Goal: Information Seeking & Learning: Learn about a topic

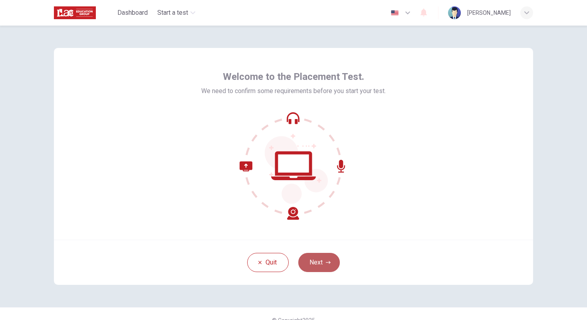
click at [329, 265] on button "Next" at bounding box center [319, 262] width 42 height 19
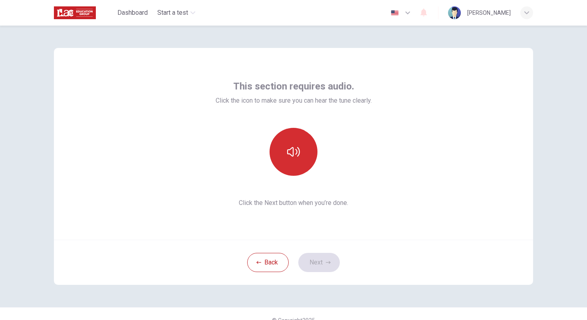
click at [291, 155] on icon "button" at bounding box center [293, 152] width 13 height 10
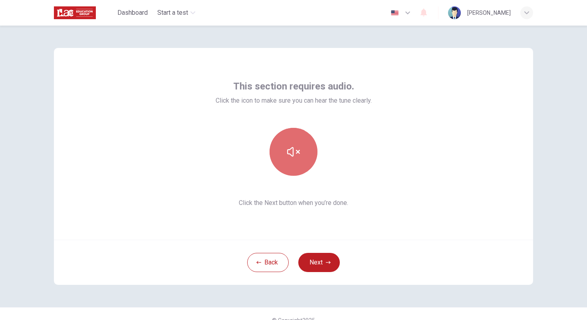
click at [294, 164] on button "button" at bounding box center [294, 152] width 48 height 48
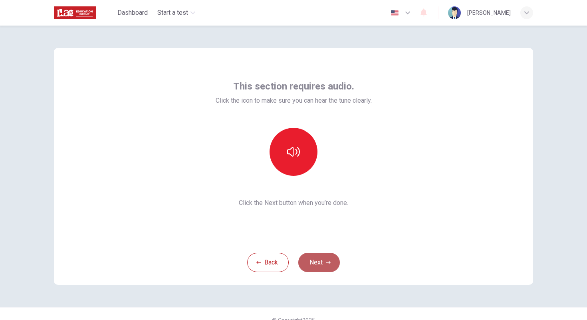
click at [314, 257] on button "Next" at bounding box center [319, 262] width 42 height 19
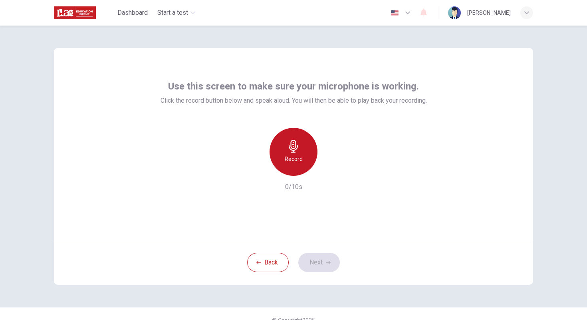
click at [289, 172] on div "Record" at bounding box center [294, 152] width 48 height 48
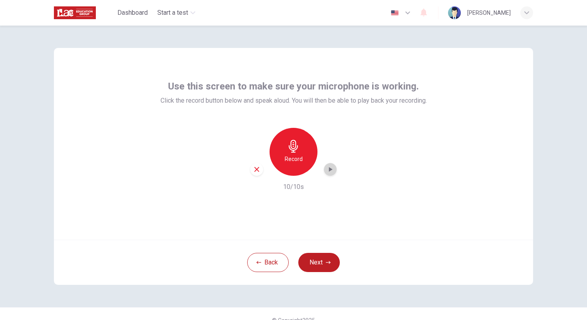
click at [329, 170] on icon "button" at bounding box center [331, 169] width 4 height 5
click at [314, 265] on button "Next" at bounding box center [319, 262] width 42 height 19
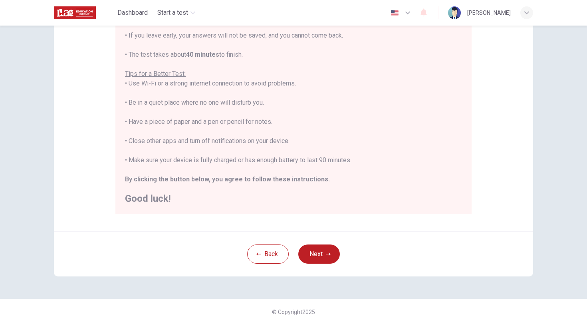
scroll to position [124, 0]
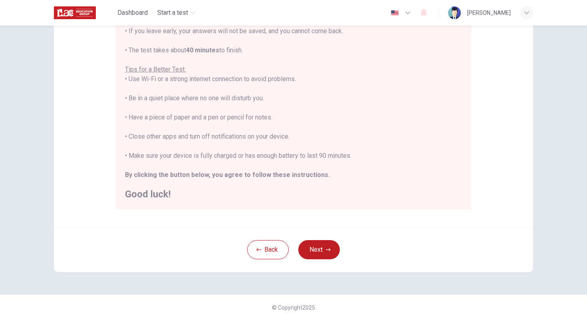
click at [422, 167] on div "You are about to start a Placement Test . Before You Start the Test: • Once you…" at bounding box center [293, 88] width 337 height 221
click at [314, 246] on button "Next" at bounding box center [319, 249] width 42 height 19
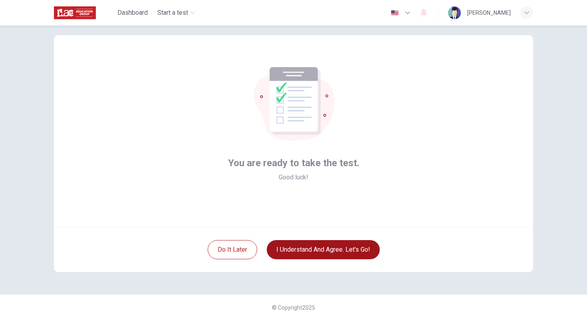
click at [352, 249] on button "I understand and agree. Let’s go!" at bounding box center [323, 249] width 113 height 19
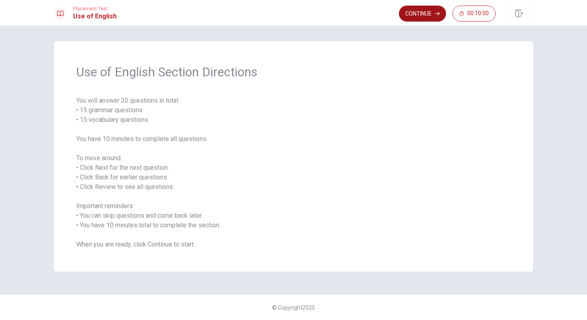
click at [418, 20] on button "Continue" at bounding box center [422, 14] width 47 height 16
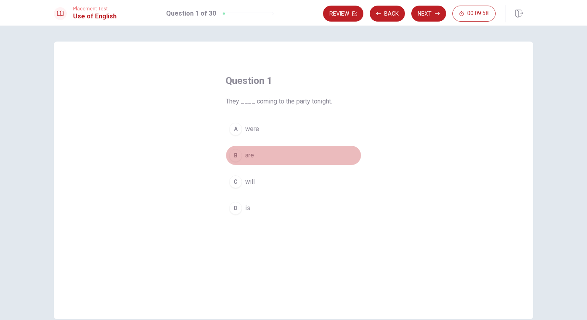
click at [236, 157] on div "B" at bounding box center [235, 155] width 13 height 13
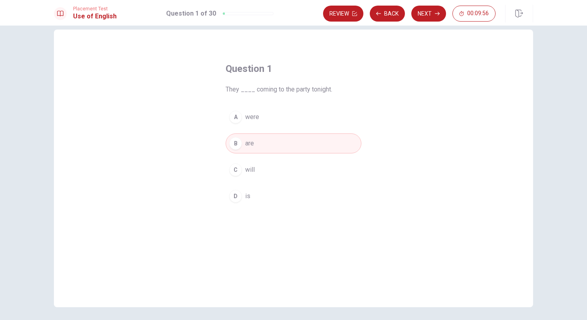
scroll to position [12, 0]
click at [237, 169] on div "C" at bounding box center [235, 169] width 13 height 13
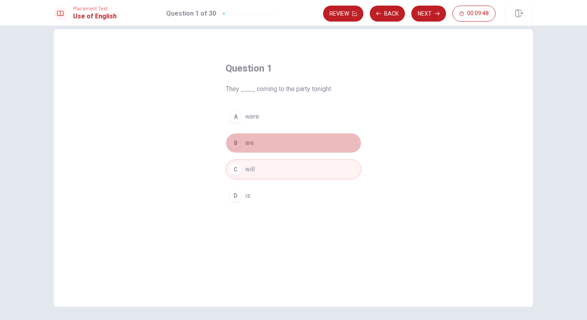
click at [242, 143] on button "B are" at bounding box center [294, 143] width 136 height 20
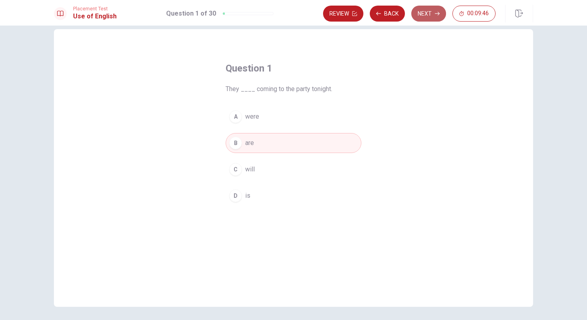
click at [427, 14] on button "Next" at bounding box center [429, 14] width 35 height 16
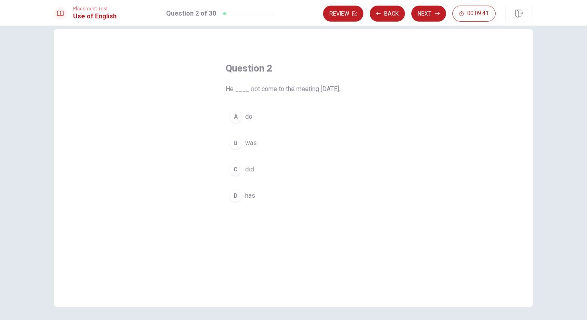
click at [249, 194] on span "has" at bounding box center [250, 196] width 10 height 10
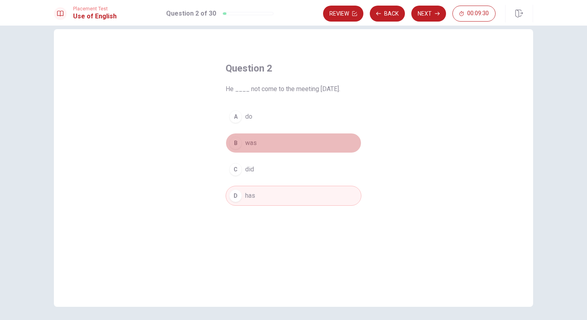
click at [276, 142] on button "B was" at bounding box center [294, 143] width 136 height 20
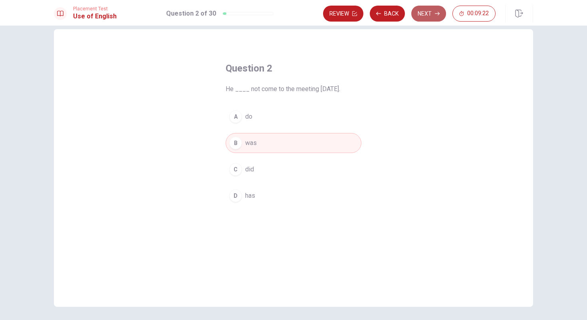
click at [436, 12] on icon "button" at bounding box center [437, 13] width 5 height 5
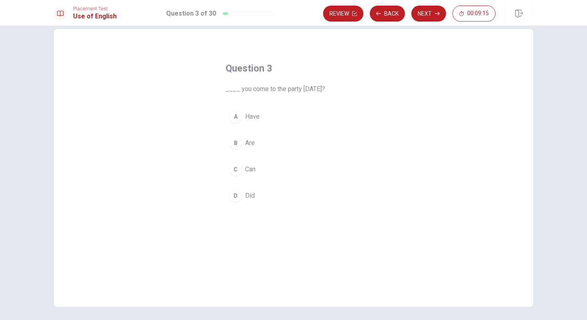
click at [259, 195] on button "D Did" at bounding box center [294, 196] width 136 height 20
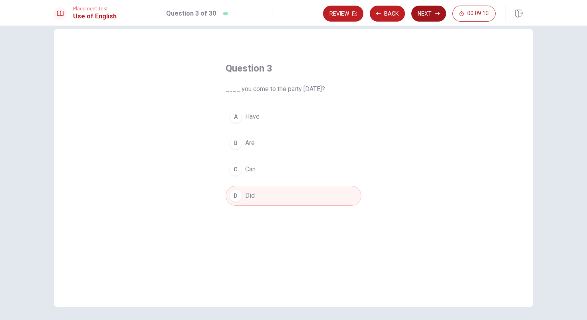
click at [430, 14] on button "Next" at bounding box center [429, 14] width 35 height 16
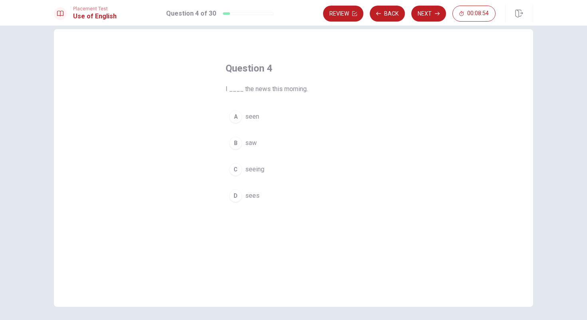
click at [266, 116] on button "A seen" at bounding box center [294, 117] width 136 height 20
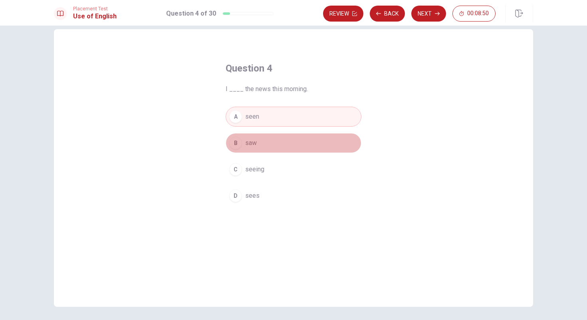
click at [277, 144] on button "B saw" at bounding box center [294, 143] width 136 height 20
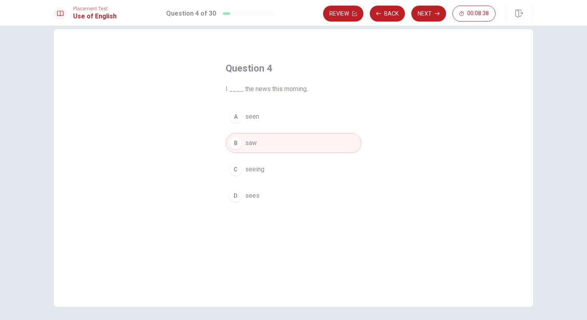
click at [307, 120] on button "A seen" at bounding box center [294, 117] width 136 height 20
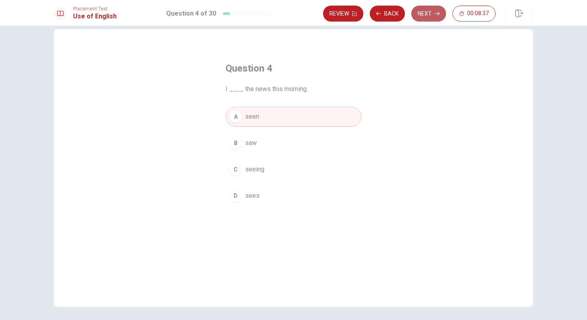
click at [435, 14] on button "Next" at bounding box center [429, 14] width 35 height 16
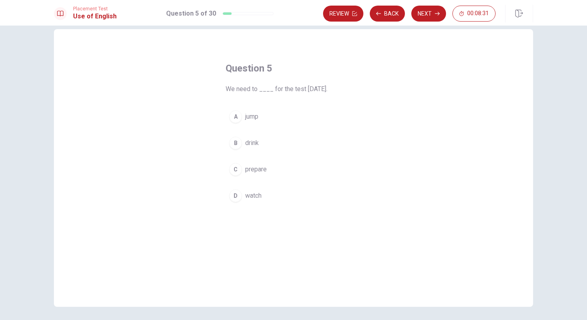
click at [276, 170] on button "C prepare" at bounding box center [294, 169] width 136 height 20
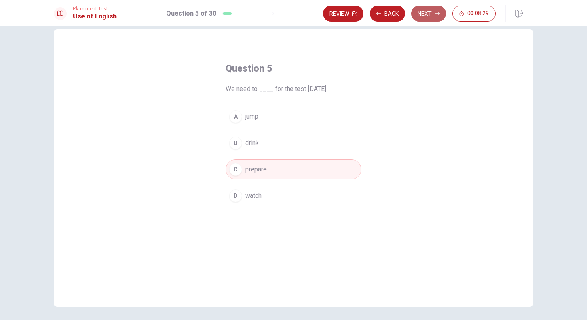
click at [420, 16] on button "Next" at bounding box center [429, 14] width 35 height 16
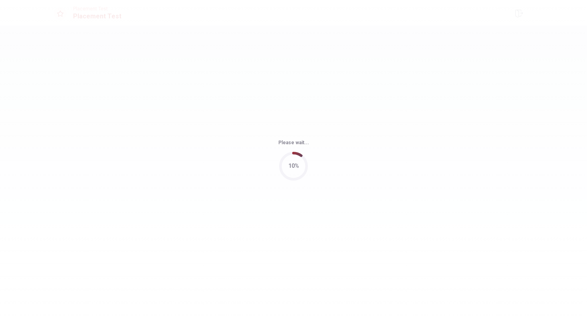
scroll to position [0, 0]
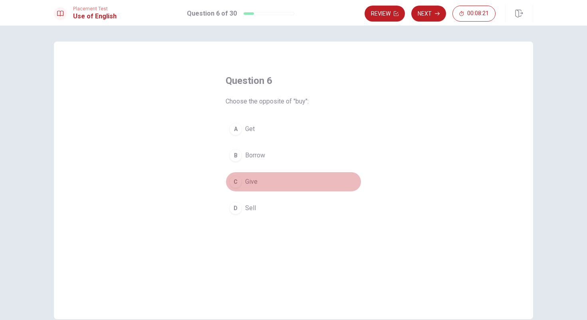
click at [271, 180] on button "C Give" at bounding box center [294, 182] width 136 height 20
click at [296, 202] on button "D Sell" at bounding box center [294, 208] width 136 height 20
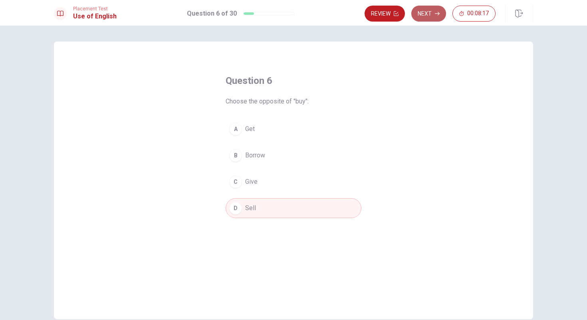
click at [439, 11] on icon "button" at bounding box center [437, 13] width 5 height 5
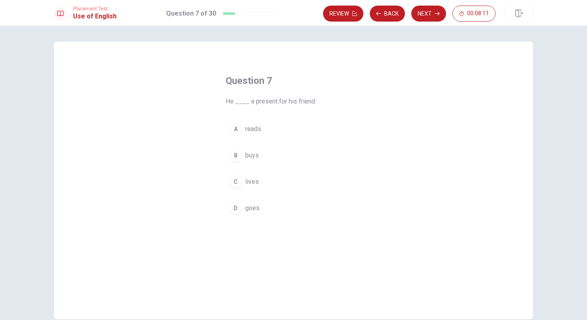
click at [263, 155] on button "B buys" at bounding box center [294, 155] width 136 height 20
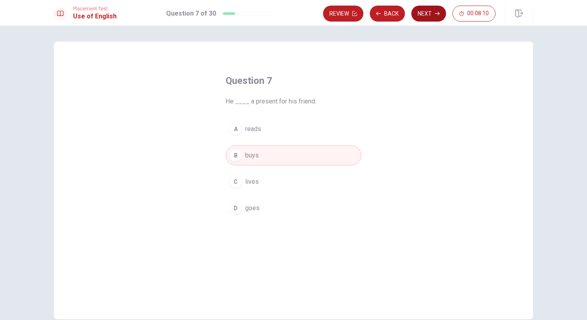
click at [429, 13] on button "Next" at bounding box center [429, 14] width 35 height 16
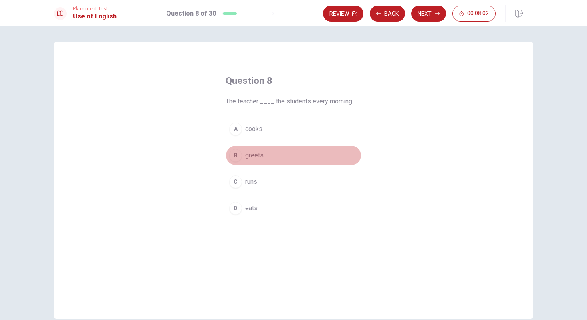
click at [274, 155] on button "B greets" at bounding box center [294, 155] width 136 height 20
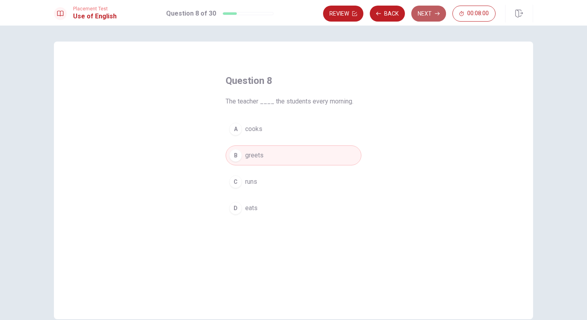
click at [435, 10] on button "Next" at bounding box center [429, 14] width 35 height 16
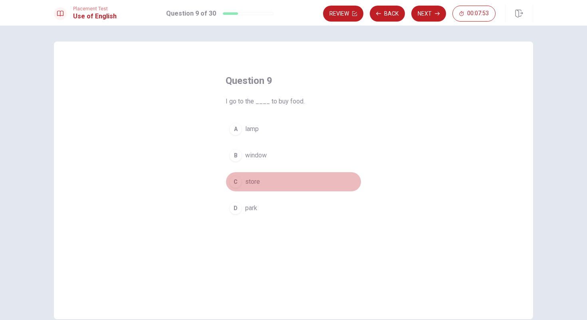
click at [269, 180] on button "C store" at bounding box center [294, 182] width 136 height 20
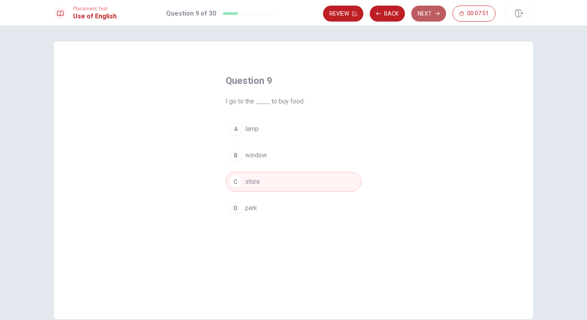
click at [417, 18] on button "Next" at bounding box center [429, 14] width 35 height 16
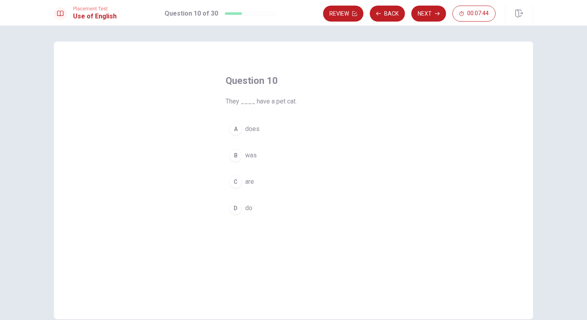
click at [265, 208] on button "D do" at bounding box center [294, 208] width 136 height 20
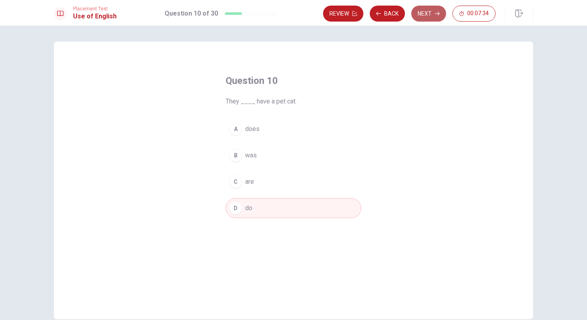
click at [425, 18] on button "Next" at bounding box center [429, 14] width 35 height 16
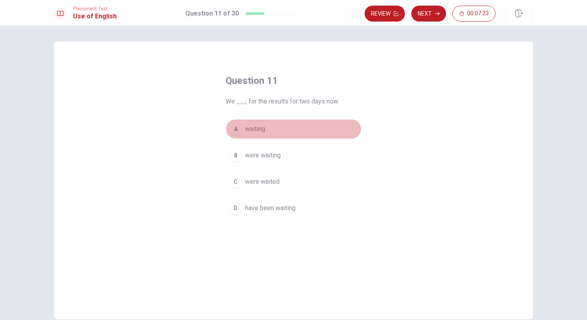
click at [284, 131] on button "A waiting" at bounding box center [294, 129] width 136 height 20
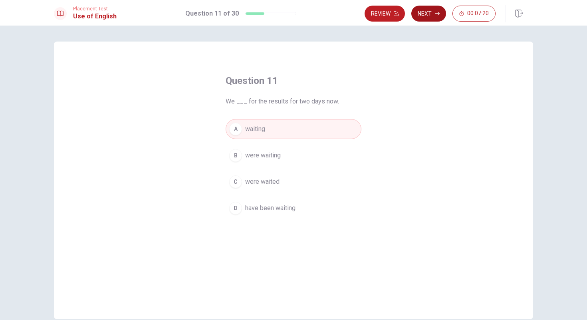
click at [429, 12] on button "Next" at bounding box center [429, 14] width 35 height 16
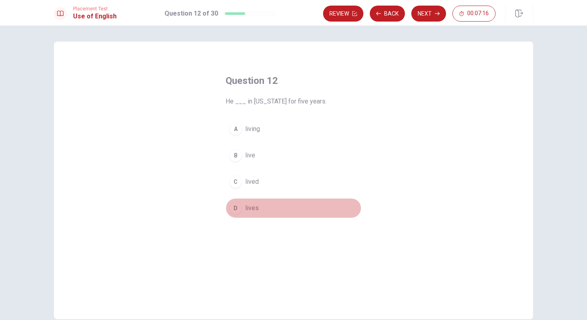
click at [268, 207] on button "D lives" at bounding box center [294, 208] width 136 height 20
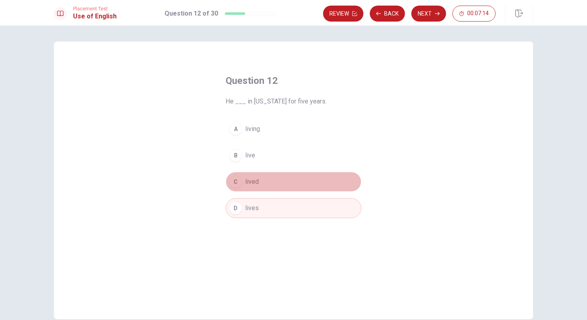
click at [284, 178] on button "C lived" at bounding box center [294, 182] width 136 height 20
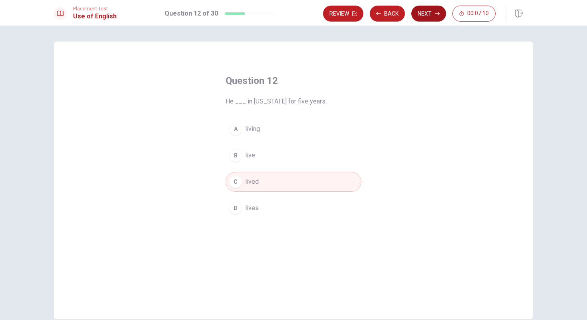
click at [428, 14] on button "Next" at bounding box center [429, 14] width 35 height 16
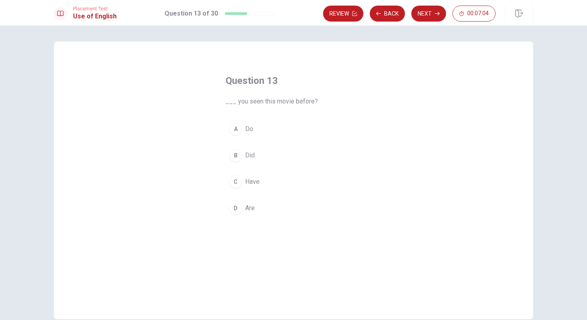
click at [271, 184] on button "C Have" at bounding box center [294, 182] width 136 height 20
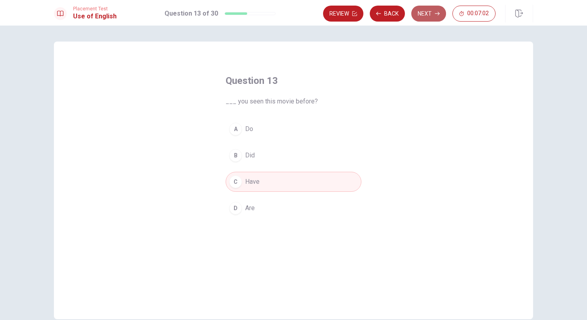
click at [422, 10] on button "Next" at bounding box center [429, 14] width 35 height 16
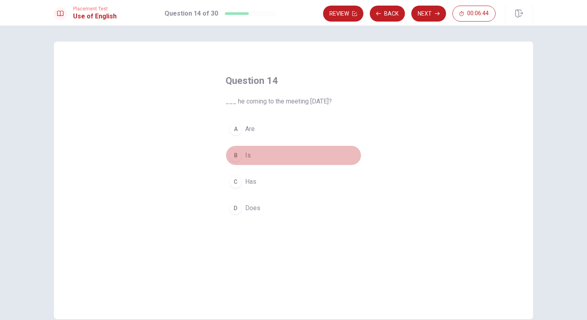
click at [274, 156] on button "B Is" at bounding box center [294, 155] width 136 height 20
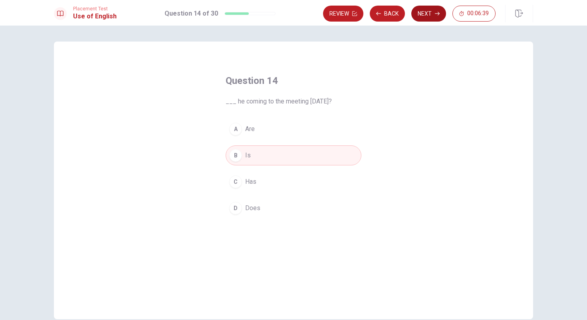
click at [428, 16] on button "Next" at bounding box center [429, 14] width 35 height 16
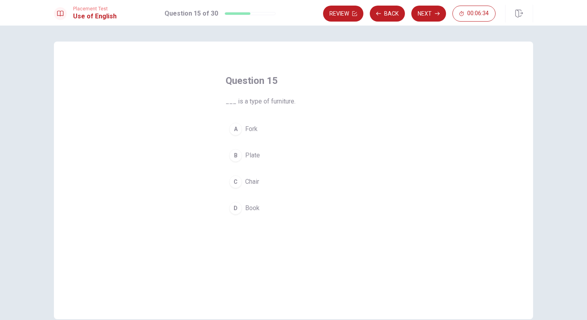
click at [267, 206] on button "D Book" at bounding box center [294, 208] width 136 height 20
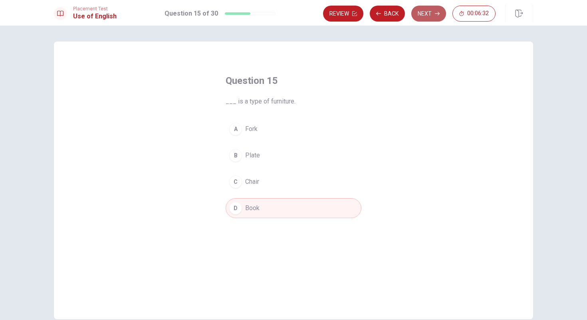
click at [436, 12] on icon "button" at bounding box center [437, 13] width 5 height 5
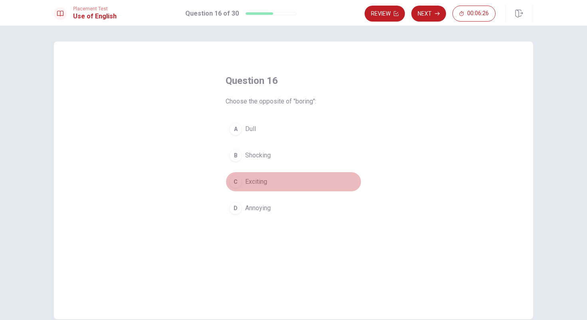
click at [275, 183] on button "C Exciting" at bounding box center [294, 182] width 136 height 20
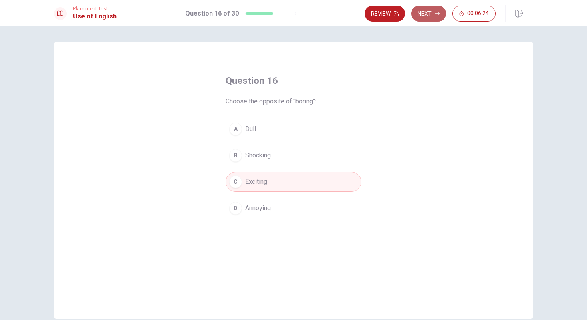
click at [439, 13] on icon "button" at bounding box center [437, 14] width 5 height 4
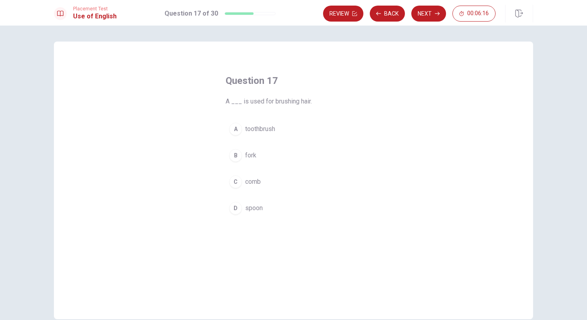
click at [268, 184] on button "C comb" at bounding box center [294, 182] width 136 height 20
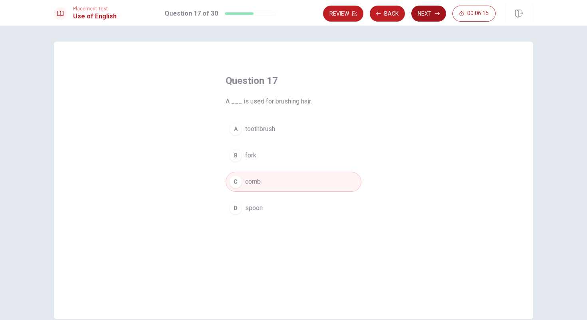
click at [436, 10] on button "Next" at bounding box center [429, 14] width 35 height 16
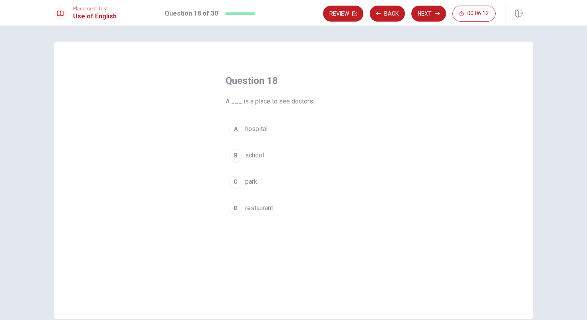
click at [279, 133] on button "A hospital" at bounding box center [294, 129] width 136 height 20
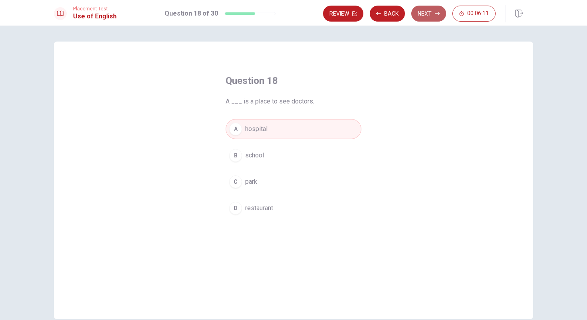
click at [429, 18] on button "Next" at bounding box center [429, 14] width 35 height 16
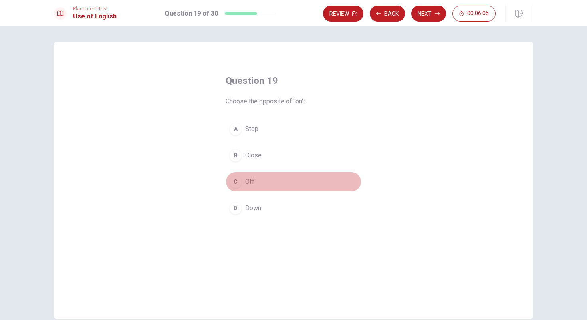
click at [264, 177] on button "C Off" at bounding box center [294, 182] width 136 height 20
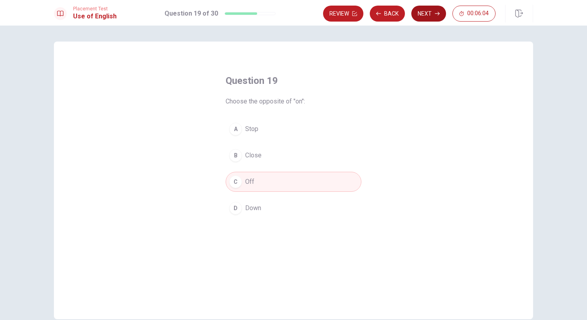
click at [433, 12] on button "Next" at bounding box center [429, 14] width 35 height 16
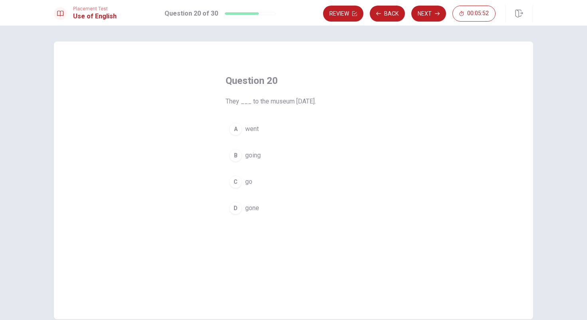
click at [268, 158] on button "B going" at bounding box center [294, 155] width 136 height 20
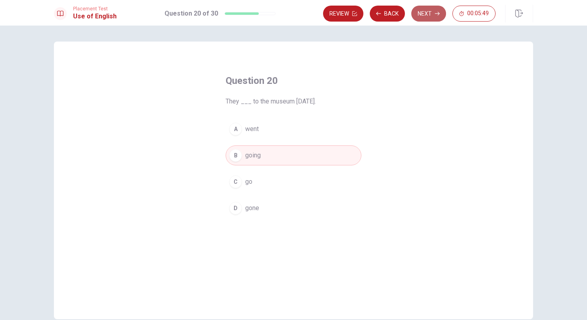
click at [436, 17] on button "Next" at bounding box center [429, 14] width 35 height 16
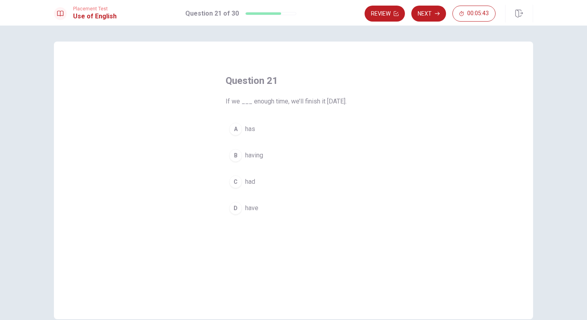
click at [269, 207] on button "D have" at bounding box center [294, 208] width 136 height 20
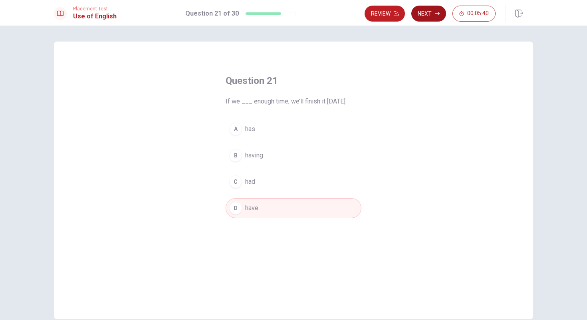
click at [430, 12] on button "Next" at bounding box center [429, 14] width 35 height 16
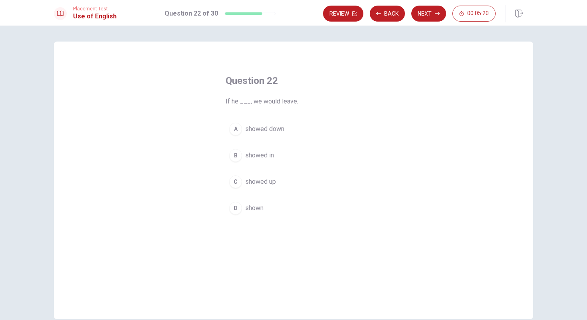
click at [281, 179] on button "C showed up" at bounding box center [294, 182] width 136 height 20
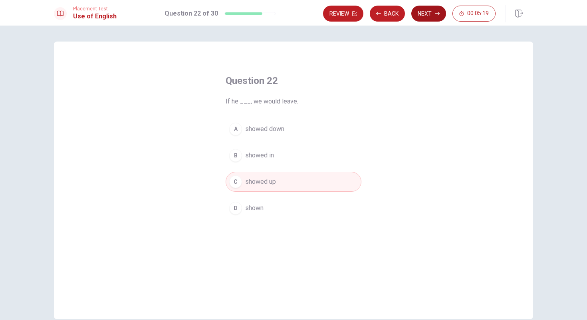
click at [426, 14] on button "Next" at bounding box center [429, 14] width 35 height 16
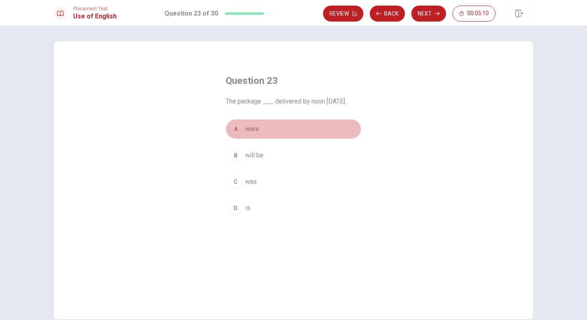
click at [276, 125] on button "A were" at bounding box center [294, 129] width 136 height 20
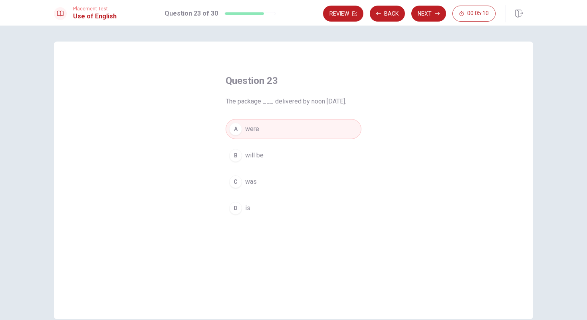
click at [273, 155] on button "B will be" at bounding box center [294, 155] width 136 height 20
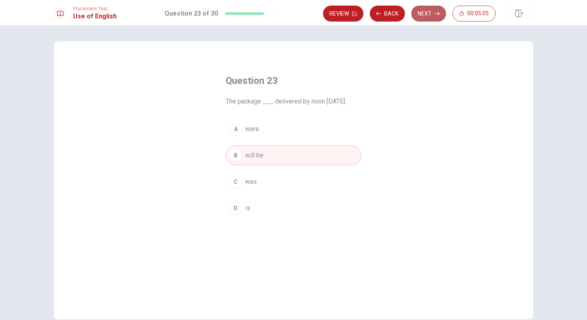
click at [424, 13] on button "Next" at bounding box center [429, 14] width 35 height 16
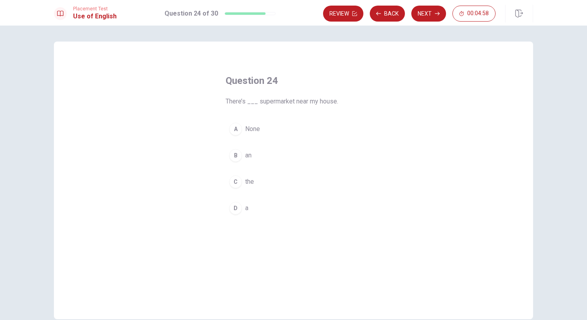
click at [273, 211] on button "D a" at bounding box center [294, 208] width 136 height 20
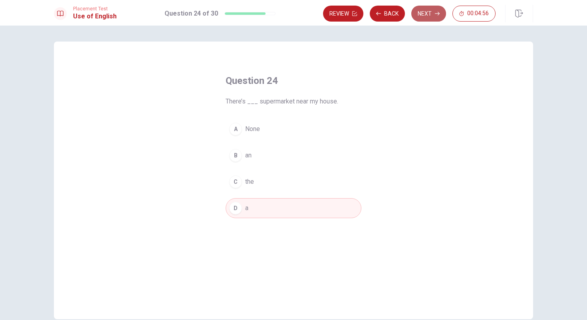
click at [426, 14] on button "Next" at bounding box center [429, 14] width 35 height 16
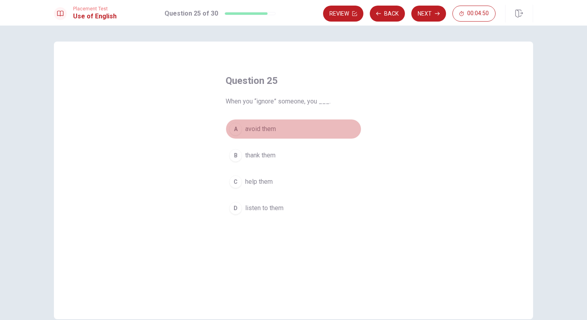
click at [288, 129] on button "A avoid them" at bounding box center [294, 129] width 136 height 20
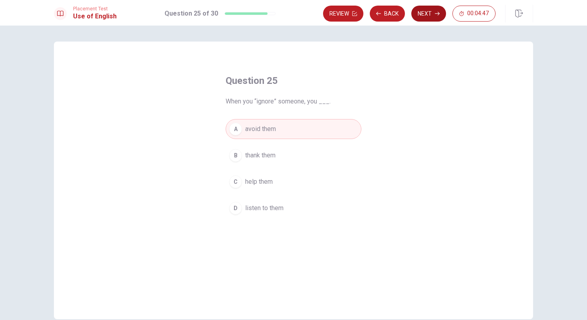
click at [423, 14] on button "Next" at bounding box center [429, 14] width 35 height 16
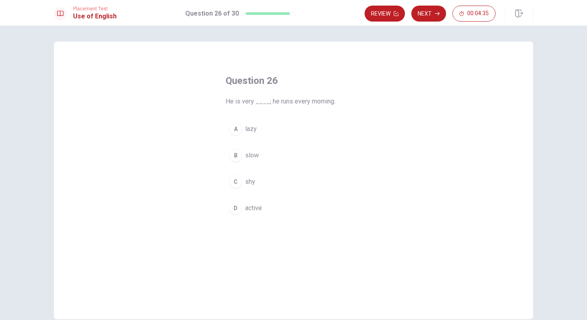
click at [277, 153] on button "B slow" at bounding box center [294, 155] width 136 height 20
click at [312, 203] on button "D active" at bounding box center [294, 208] width 136 height 20
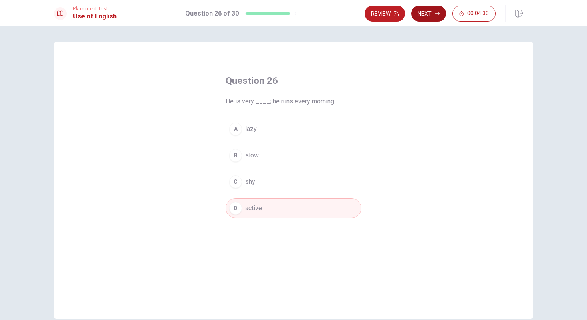
click at [428, 16] on button "Next" at bounding box center [429, 14] width 35 height 16
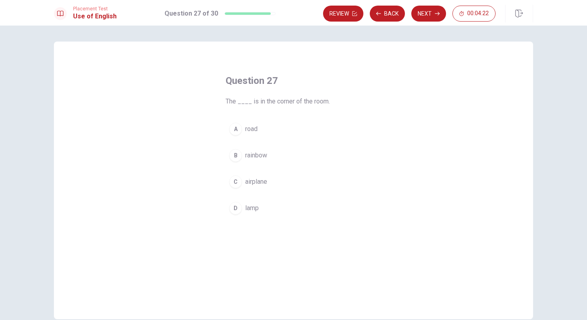
click at [276, 183] on button "C airplane" at bounding box center [294, 182] width 136 height 20
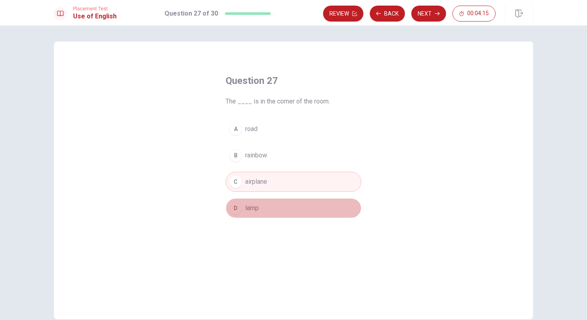
click at [273, 205] on button "D lamp" at bounding box center [294, 208] width 136 height 20
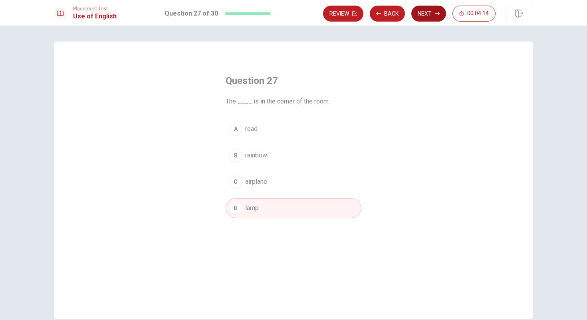
click at [424, 10] on button "Next" at bounding box center [429, 14] width 35 height 16
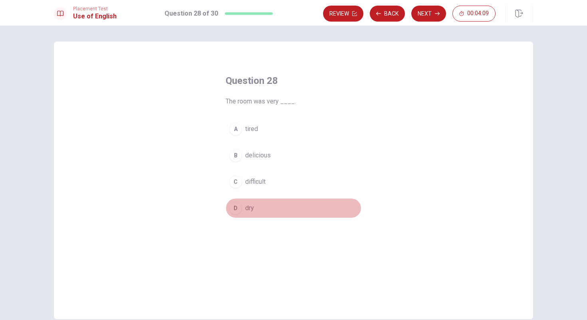
click at [258, 212] on button "D dry" at bounding box center [294, 208] width 136 height 20
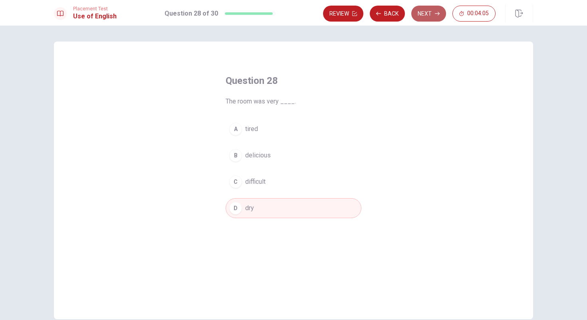
click at [432, 13] on button "Next" at bounding box center [429, 14] width 35 height 16
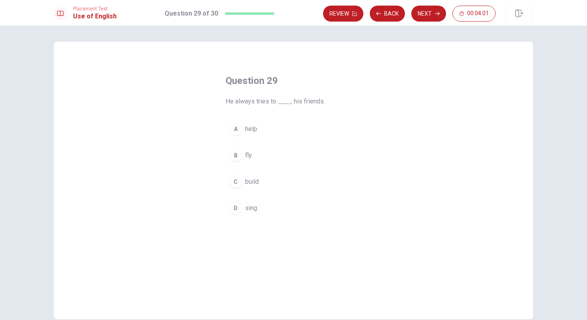
click at [289, 124] on button "A help" at bounding box center [294, 129] width 136 height 20
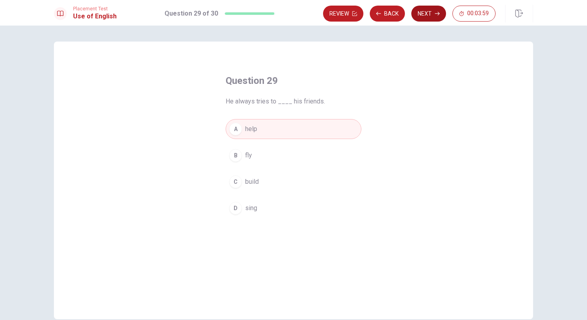
click at [432, 11] on button "Next" at bounding box center [429, 14] width 35 height 16
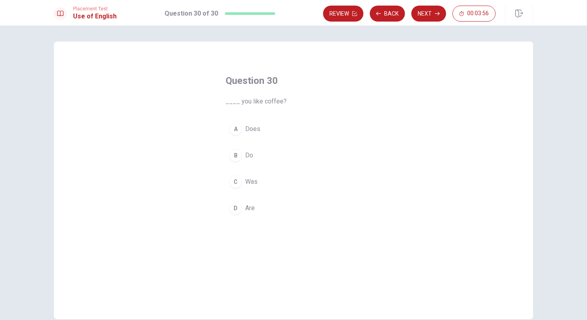
click at [274, 158] on button "B Do" at bounding box center [294, 155] width 136 height 20
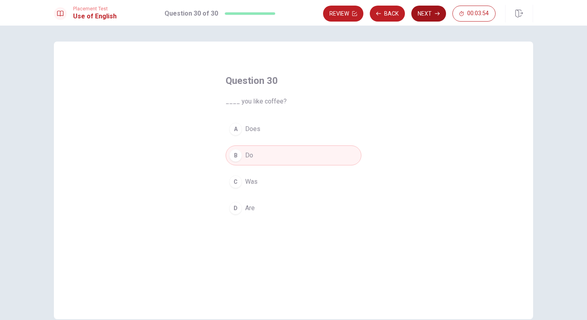
click at [429, 13] on button "Next" at bounding box center [429, 14] width 35 height 16
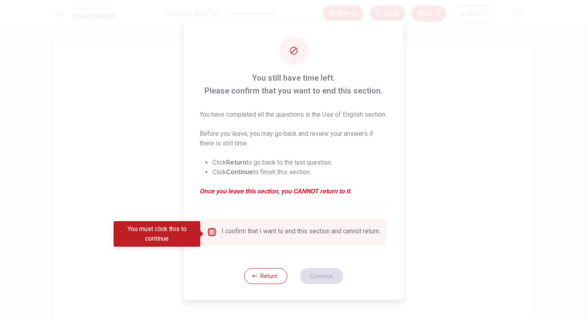
click at [209, 234] on input "You must click this to continue" at bounding box center [212, 232] width 10 height 10
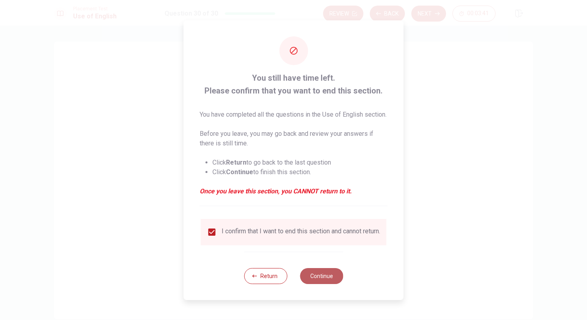
click at [331, 282] on button "Continue" at bounding box center [321, 276] width 43 height 16
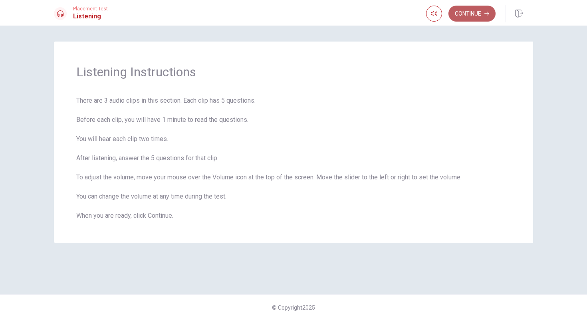
click at [476, 16] on button "Continue" at bounding box center [472, 14] width 47 height 16
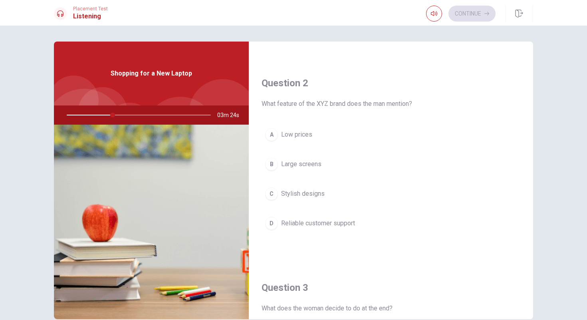
scroll to position [187, 0]
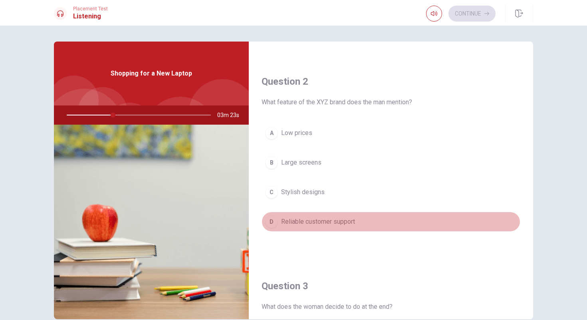
click at [271, 221] on div "D" at bounding box center [271, 221] width 13 height 13
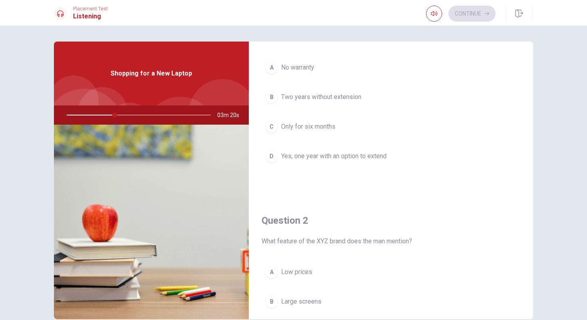
scroll to position [0, 0]
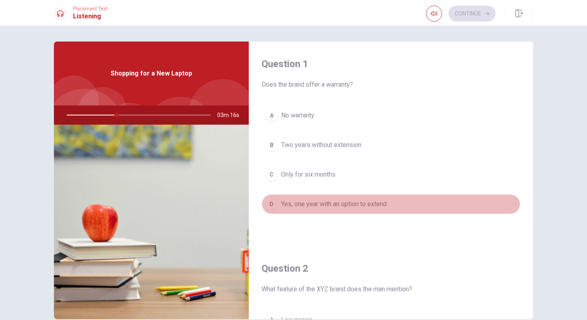
click at [274, 203] on div "D" at bounding box center [271, 204] width 13 height 13
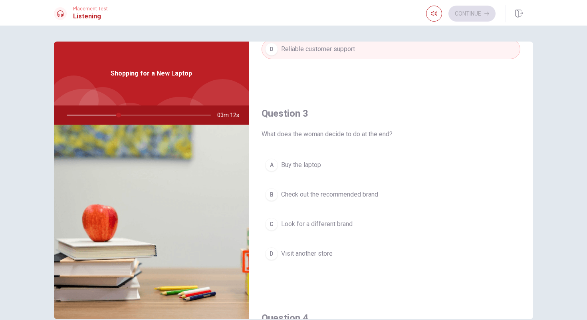
scroll to position [366, 0]
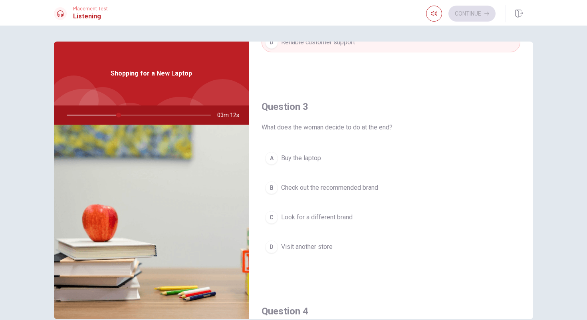
click at [290, 158] on span "Buy the laptop" at bounding box center [301, 158] width 40 height 10
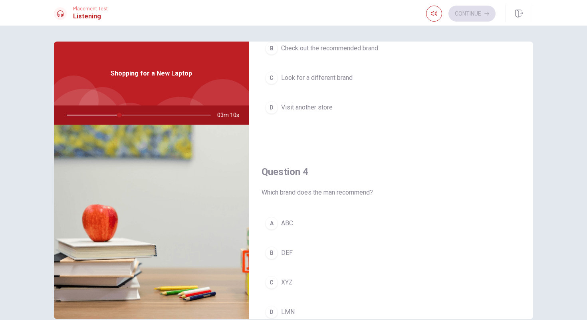
scroll to position [513, 0]
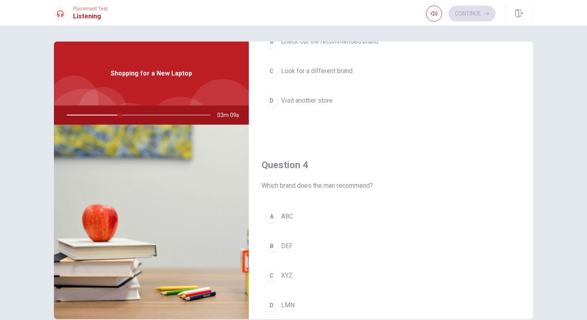
click at [305, 277] on button "C XYZ" at bounding box center [391, 276] width 259 height 20
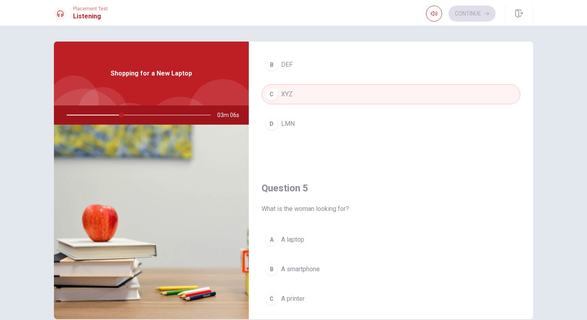
scroll to position [705, 0]
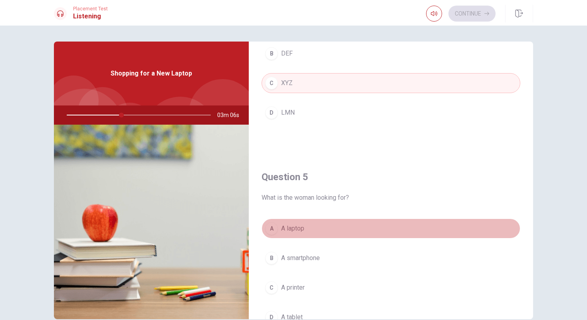
click at [315, 226] on button "A A laptop" at bounding box center [391, 229] width 259 height 20
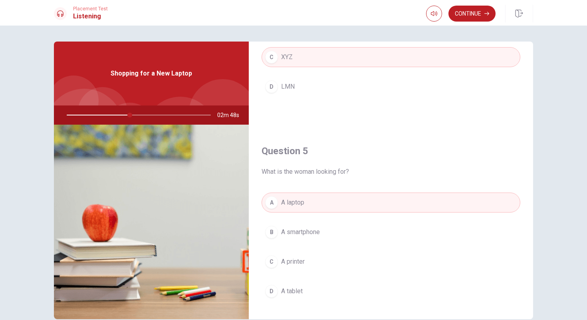
scroll to position [745, 0]
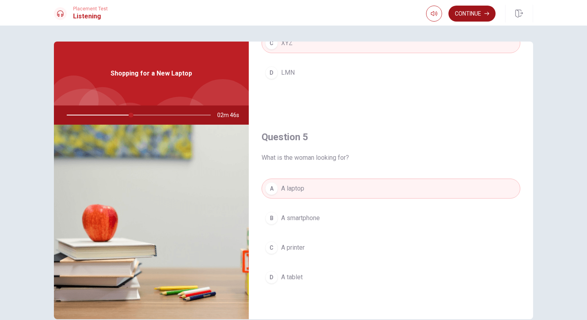
click at [471, 16] on button "Continue" at bounding box center [472, 14] width 47 height 16
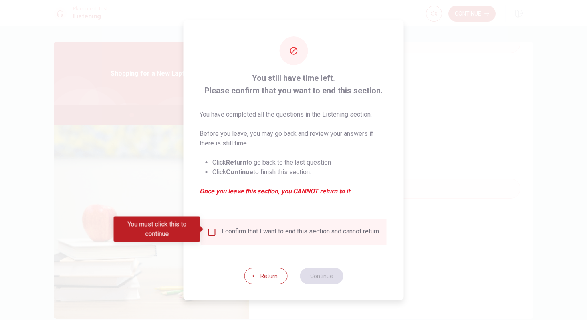
click at [210, 231] on input "You must click this to continue" at bounding box center [212, 232] width 10 height 10
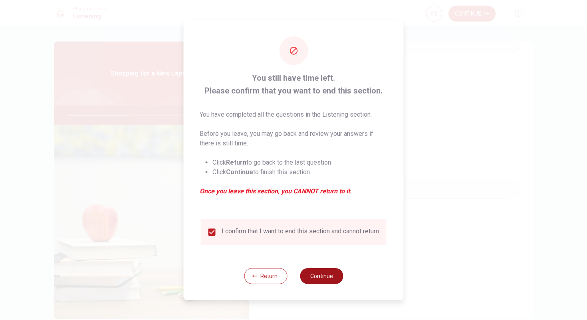
click at [316, 279] on button "Continue" at bounding box center [321, 276] width 43 height 16
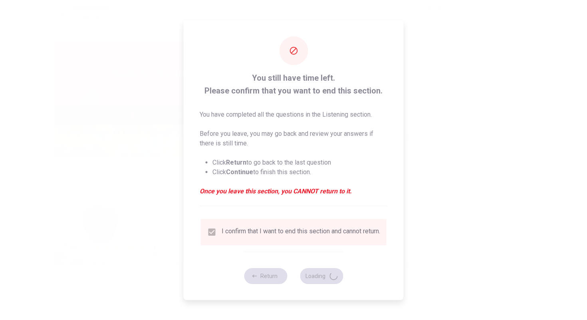
type input "46"
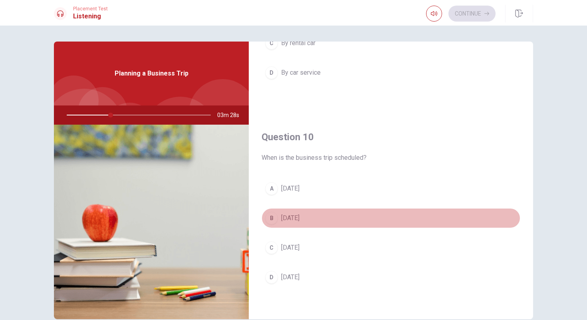
click at [272, 219] on div "B" at bounding box center [271, 218] width 13 height 13
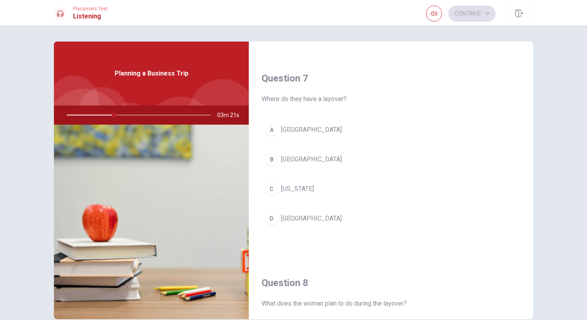
scroll to position [183, 0]
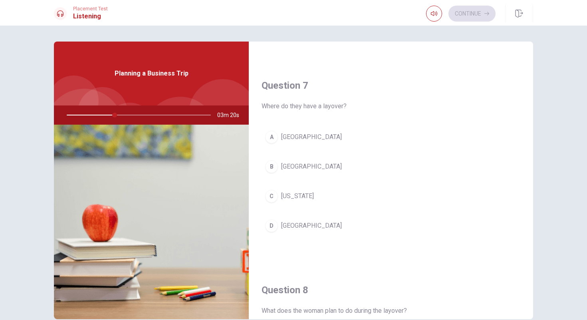
click at [307, 167] on button "B [GEOGRAPHIC_DATA]" at bounding box center [391, 167] width 259 height 20
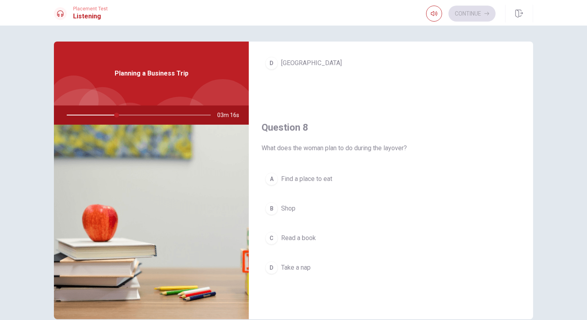
scroll to position [346, 0]
click at [325, 179] on span "Find a place to eat" at bounding box center [306, 178] width 51 height 10
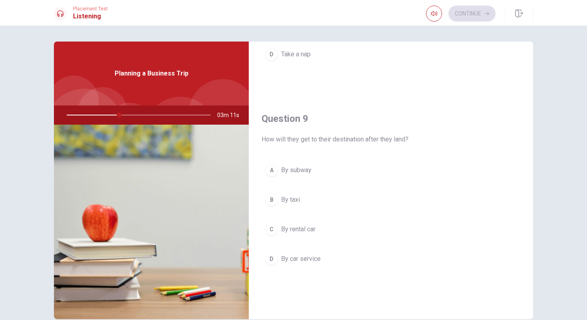
scroll to position [559, 0]
click at [314, 255] on span "By car service" at bounding box center [301, 259] width 40 height 10
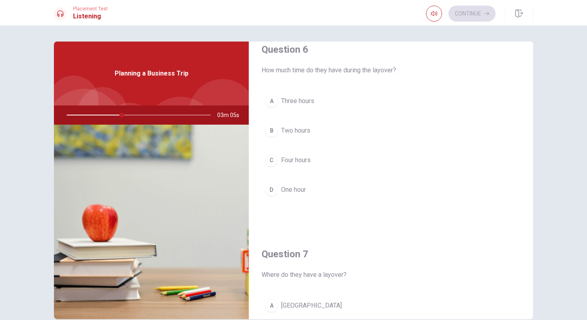
scroll to position [0, 0]
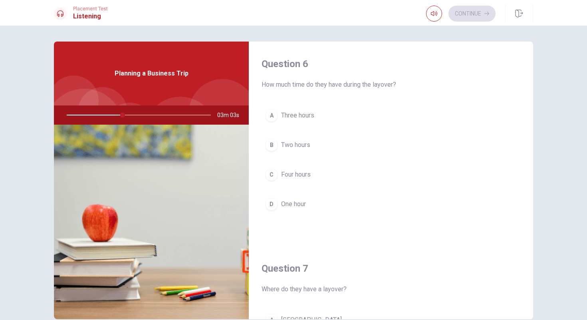
click at [334, 141] on button "B Two hours" at bounding box center [391, 145] width 259 height 20
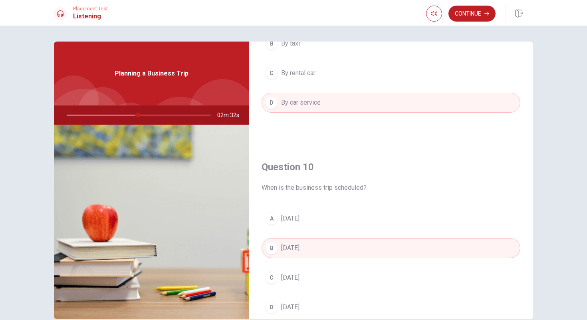
scroll to position [745, 0]
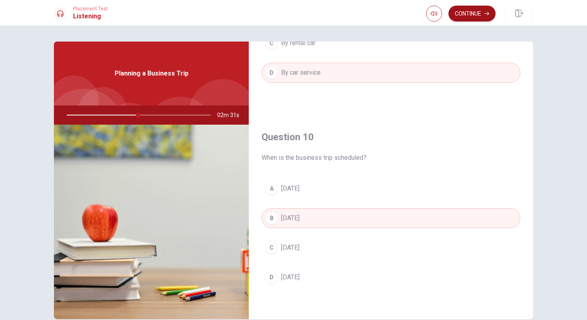
click at [469, 16] on button "Continue" at bounding box center [472, 14] width 47 height 16
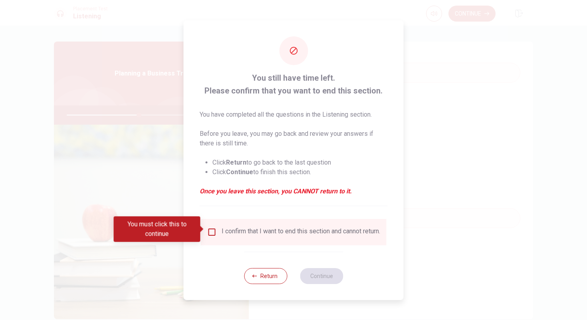
click at [210, 232] on input "You must click this to continue" at bounding box center [212, 232] width 10 height 10
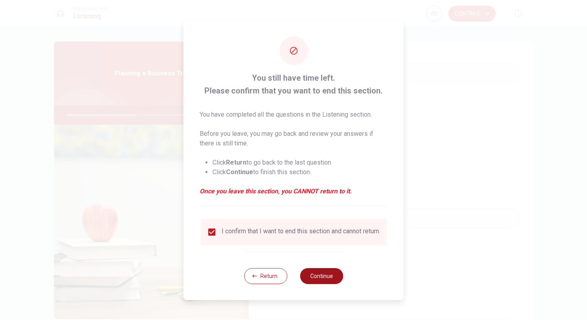
click at [328, 281] on button "Continue" at bounding box center [321, 276] width 43 height 16
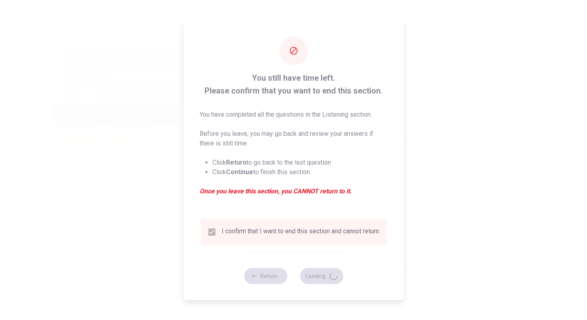
type input "51"
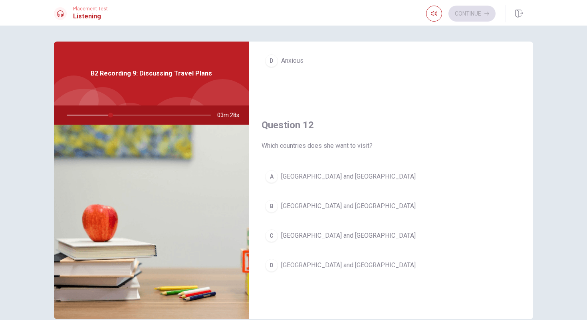
scroll to position [146, 0]
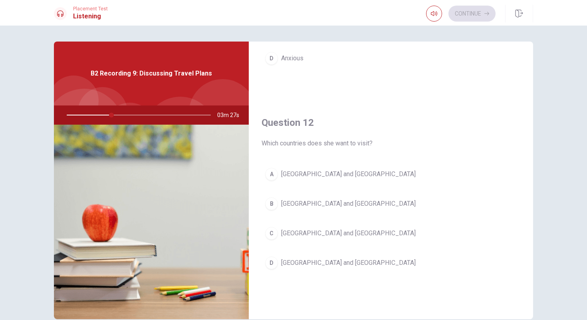
click at [288, 204] on span "[GEOGRAPHIC_DATA] and [GEOGRAPHIC_DATA]" at bounding box center [348, 204] width 135 height 10
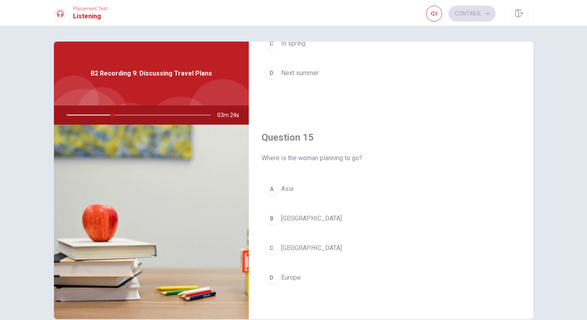
scroll to position [745, 0]
click at [305, 280] on button "D Europe" at bounding box center [391, 277] width 259 height 20
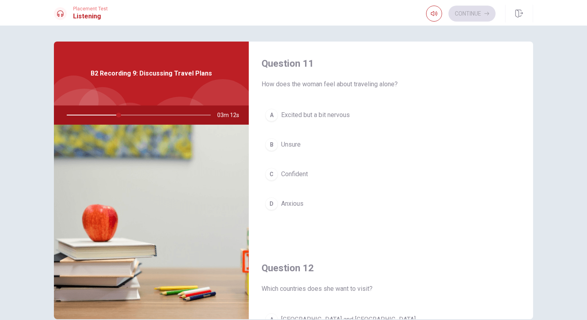
scroll to position [0, 0]
click at [344, 117] on span "Excited but a bit nervous" at bounding box center [315, 116] width 69 height 10
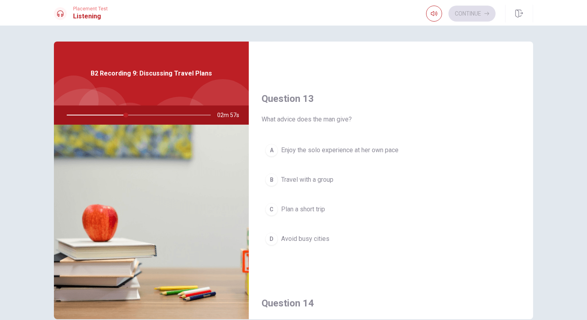
scroll to position [379, 0]
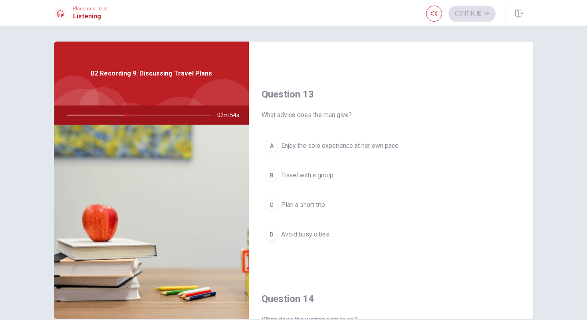
click at [378, 152] on button "A Enjoy the solo experience at her own pace" at bounding box center [391, 146] width 259 height 20
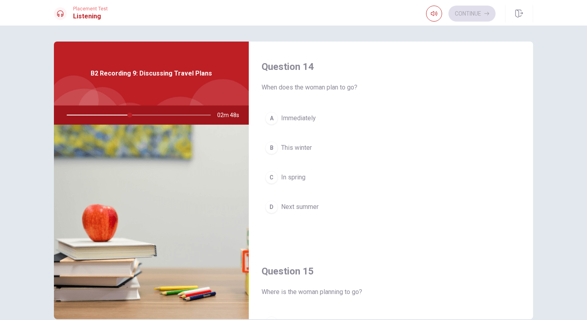
scroll to position [613, 0]
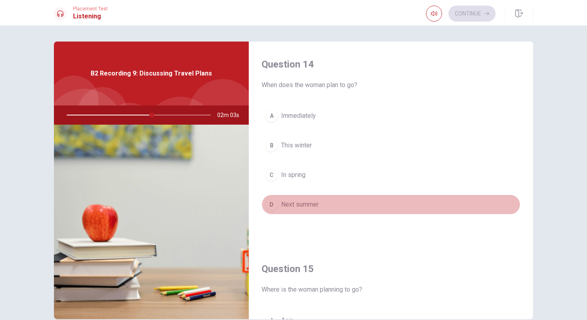
click at [387, 199] on button "D Next summer" at bounding box center [391, 205] width 259 height 20
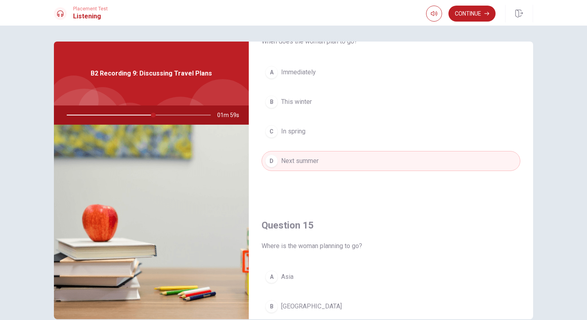
scroll to position [645, 0]
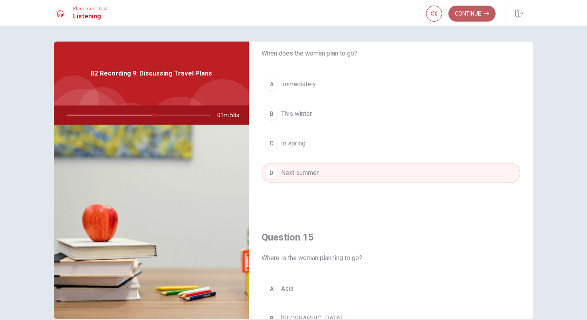
click at [478, 14] on button "Continue" at bounding box center [472, 14] width 47 height 16
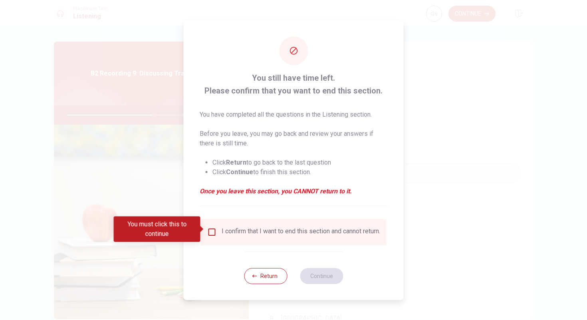
click at [214, 231] on input "You must click this to continue" at bounding box center [212, 232] width 10 height 10
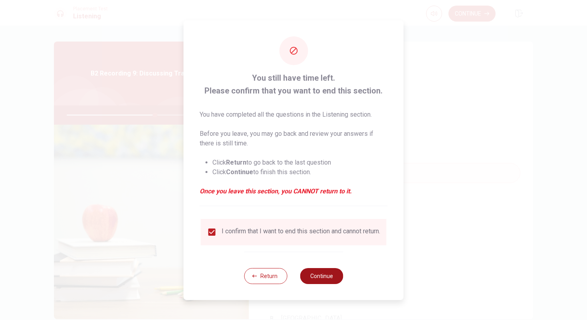
click at [308, 279] on button "Continue" at bounding box center [321, 276] width 43 height 16
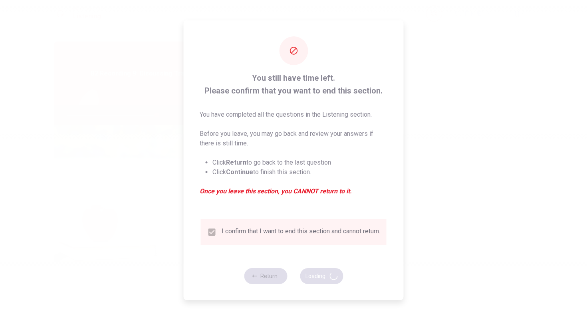
type input "63"
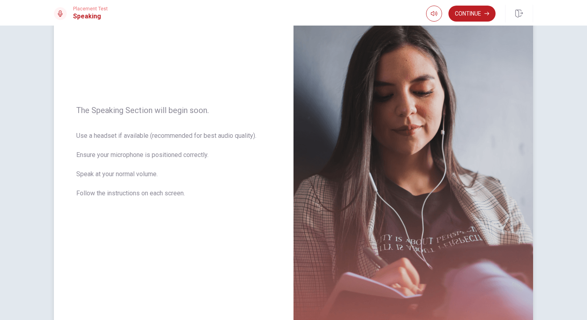
scroll to position [62, 0]
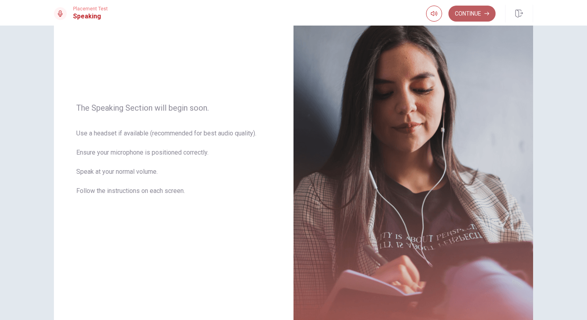
click at [475, 16] on button "Continue" at bounding box center [472, 14] width 47 height 16
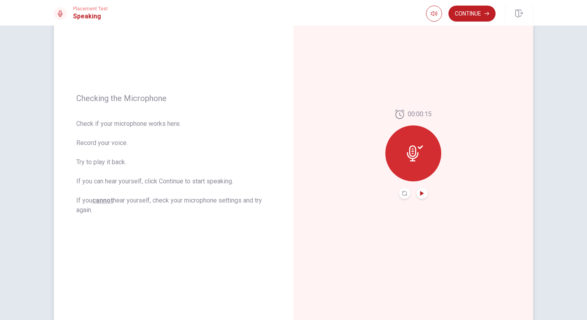
click at [420, 195] on icon "Play Audio" at bounding box center [422, 193] width 4 height 5
click at [476, 14] on button "Continue" at bounding box center [472, 14] width 47 height 16
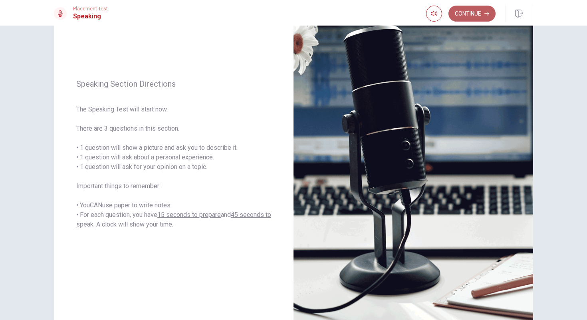
click at [461, 18] on button "Continue" at bounding box center [472, 14] width 47 height 16
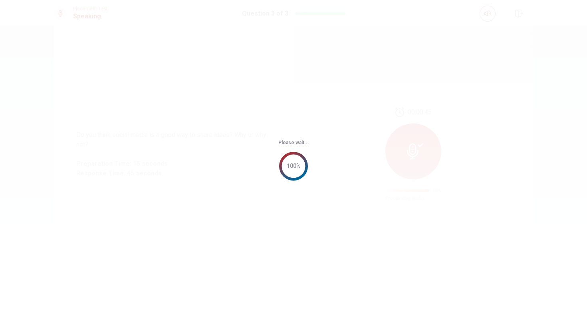
scroll to position [0, 0]
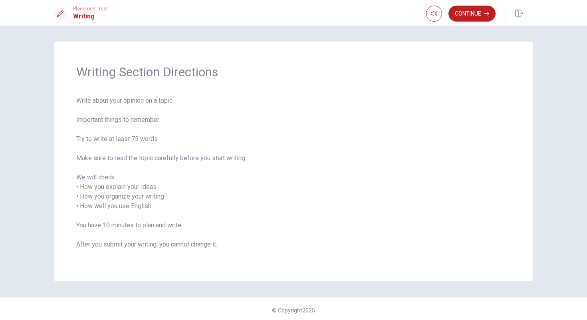
drag, startPoint x: 77, startPoint y: 137, endPoint x: 159, endPoint y: 139, distance: 82.3
click at [159, 139] on span "Write about your opinion on a topic. Important things to remember: Try to write…" at bounding box center [293, 177] width 435 height 163
drag, startPoint x: 159, startPoint y: 139, endPoint x: 125, endPoint y: 135, distance: 34.5
click at [125, 135] on span "Write about your opinion on a topic. Important things to remember: Try to write…" at bounding box center [293, 177] width 435 height 163
click at [467, 13] on button "Continue" at bounding box center [472, 14] width 47 height 16
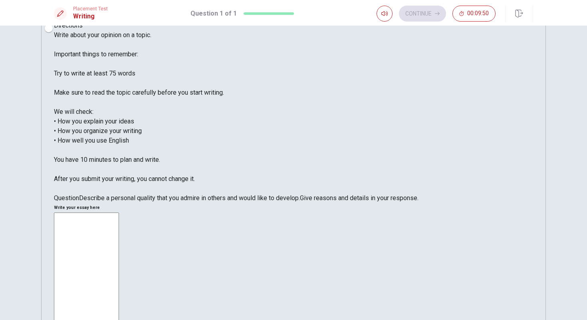
scroll to position [16, 0]
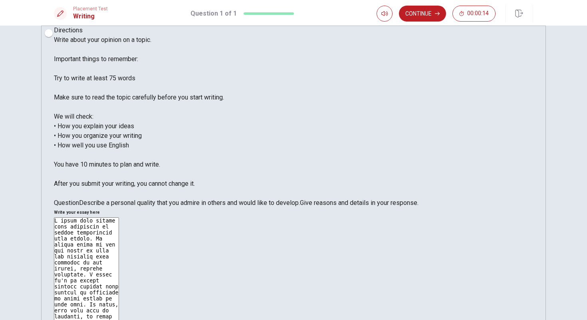
type textarea "I would like become more efficient in social interaction with people. On social…"
click at [420, 16] on button "Continue" at bounding box center [422, 14] width 47 height 16
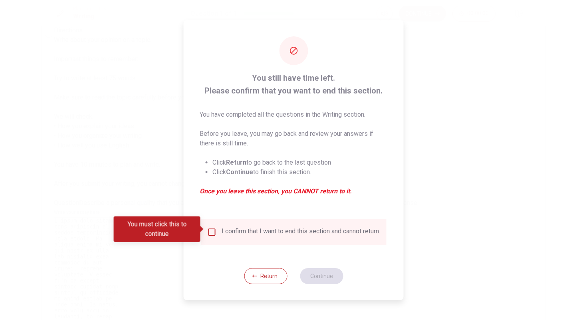
click at [211, 228] on input "You must click this to continue" at bounding box center [212, 232] width 10 height 10
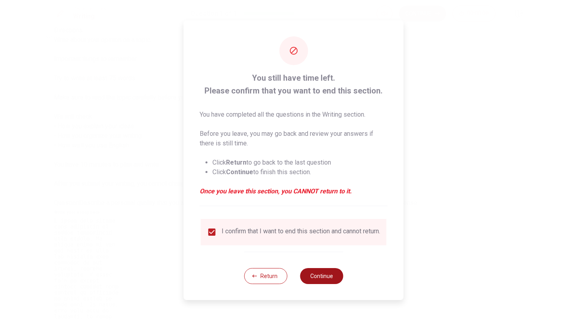
click at [329, 278] on button "Continue" at bounding box center [321, 276] width 43 height 16
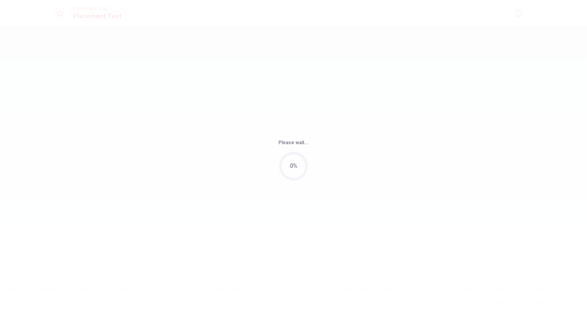
scroll to position [0, 0]
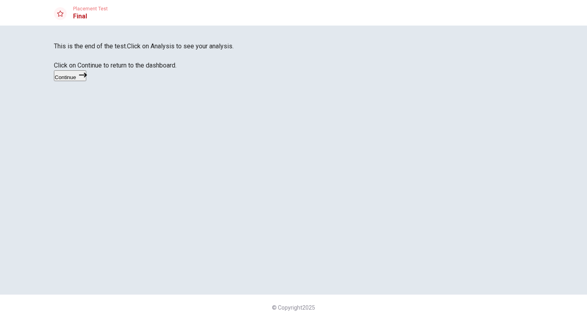
click at [86, 81] on button "Continue" at bounding box center [70, 75] width 32 height 11
